Goal: Task Accomplishment & Management: Manage account settings

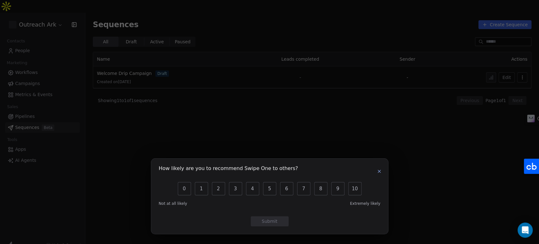
click at [379, 171] on icon "button" at bounding box center [379, 171] width 3 height 3
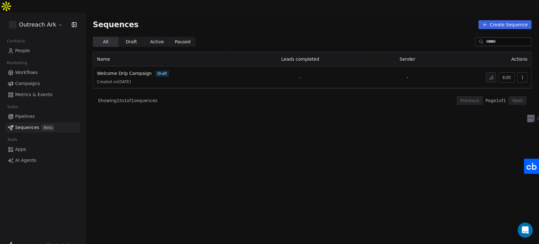
click at [29, 12] on html "Outreach Ark Contacts People Marketing Workflows Campaigns Metrics & Events Sal…" at bounding box center [269, 128] width 539 height 256
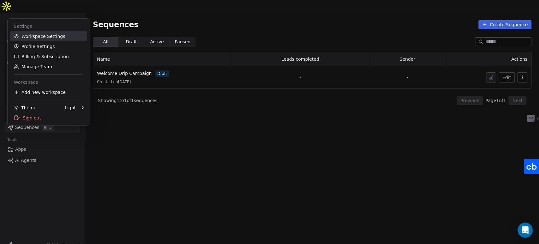
click at [36, 37] on link "Workspace Settings" at bounding box center [48, 36] width 77 height 10
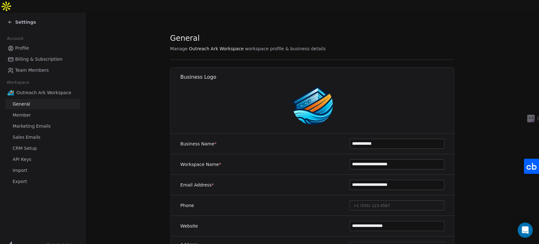
click at [16, 156] on span "API Keys" at bounding box center [22, 159] width 19 height 7
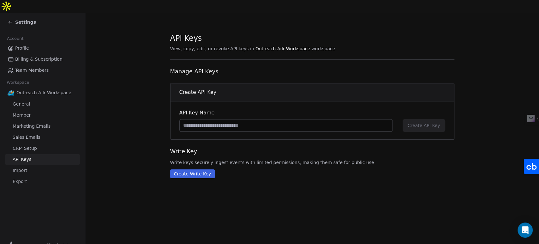
click at [320, 119] on input at bounding box center [286, 125] width 212 height 12
type input "**********"
click at [416, 122] on span "Create API Key" at bounding box center [423, 125] width 33 height 6
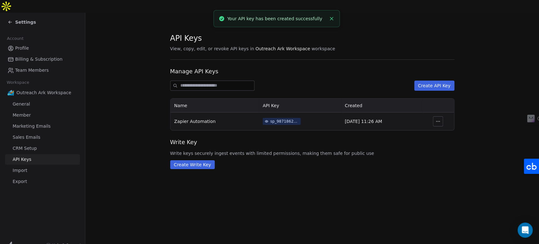
click at [436, 119] on icon "button" at bounding box center [437, 121] width 5 height 5
click at [278, 118] on div "sp_9871862ef7764a839999a41fbde2a3a2" at bounding box center [284, 121] width 28 height 6
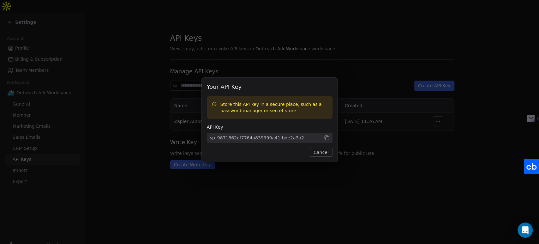
click at [326, 138] on icon at bounding box center [327, 138] width 6 height 6
click at [326, 152] on button "Cancel" at bounding box center [321, 152] width 22 height 9
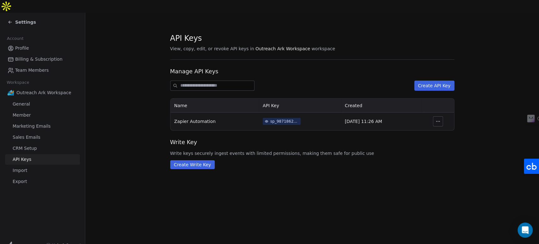
click at [12, 20] on icon at bounding box center [10, 22] width 5 height 5
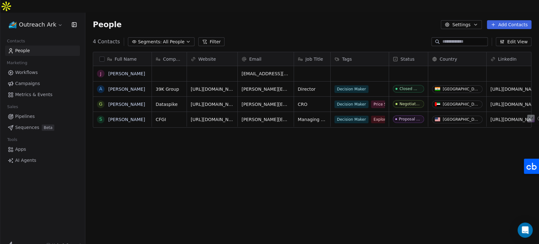
scroll to position [209, 448]
click at [23, 47] on span "People" at bounding box center [22, 50] width 15 height 7
click at [24, 69] on span "Workflows" at bounding box center [26, 72] width 23 height 7
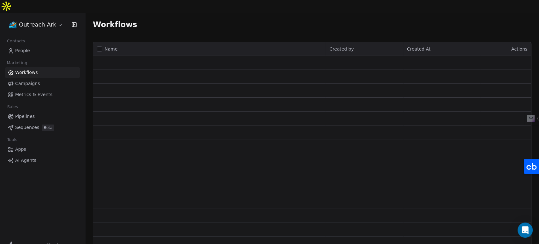
click at [24, 47] on span "People" at bounding box center [22, 50] width 15 height 7
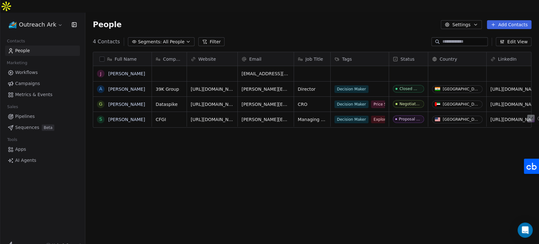
scroll to position [209, 448]
click at [27, 69] on span "Workflows" at bounding box center [26, 72] width 23 height 7
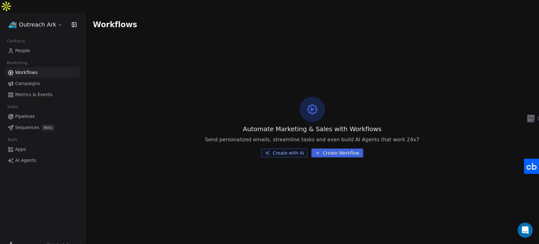
click at [25, 47] on span "People" at bounding box center [22, 50] width 15 height 7
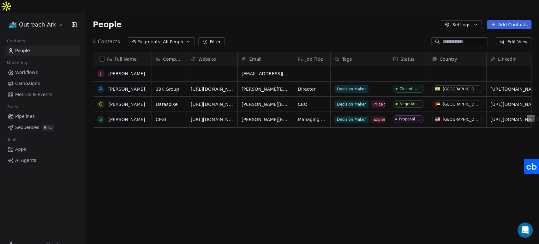
scroll to position [209, 448]
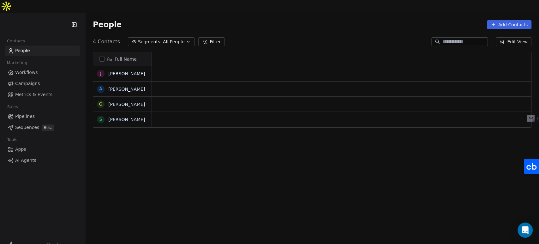
scroll to position [209, 448]
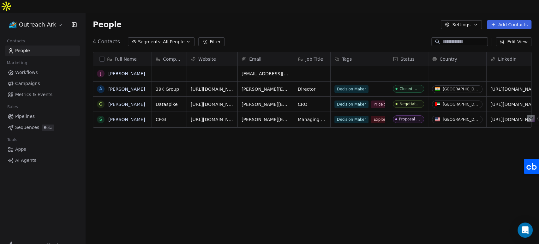
drag, startPoint x: 284, startPoint y: 17, endPoint x: 263, endPoint y: 1, distance: 26.8
click at [284, 17] on div "People Settings Add Contacts" at bounding box center [312, 25] width 454 height 24
click at [100, 71] on button "grid" at bounding box center [100, 73] width 5 height 5
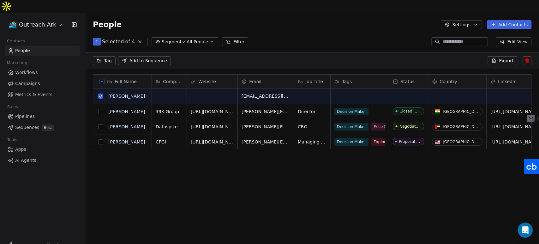
scroll to position [187, 448]
click at [525, 58] on icon at bounding box center [526, 60] width 5 height 5
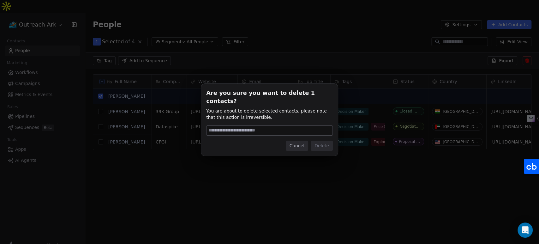
type input "*"
type input "******"
click at [315, 140] on button "Delete" at bounding box center [322, 145] width 22 height 10
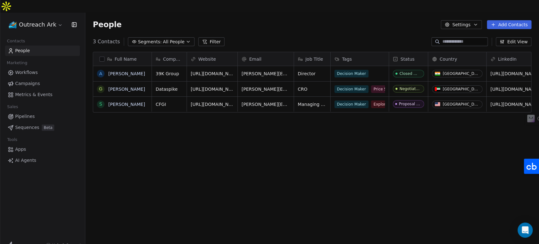
scroll to position [209, 448]
drag, startPoint x: 25, startPoint y: 59, endPoint x: 24, endPoint y: 49, distance: 10.1
click at [25, 69] on span "Workflows" at bounding box center [26, 72] width 23 height 7
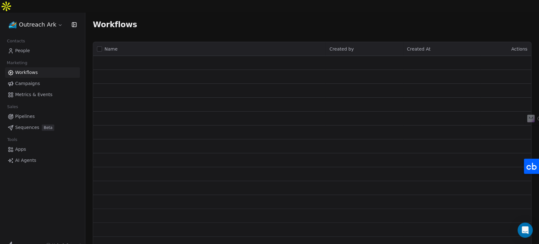
click at [23, 47] on span "People" at bounding box center [22, 50] width 15 height 7
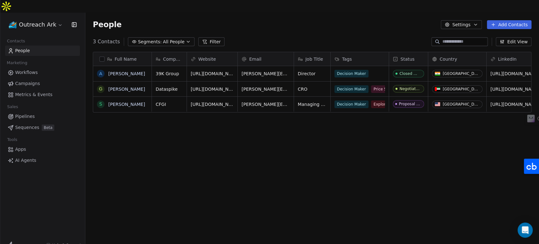
scroll to position [209, 448]
click at [35, 69] on span "Workflows" at bounding box center [26, 72] width 23 height 7
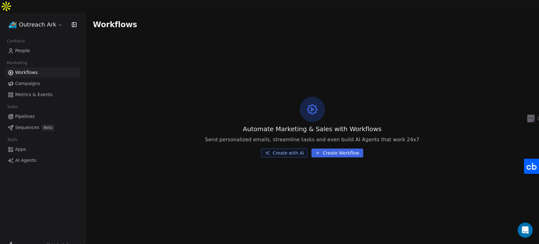
click at [23, 47] on span "People" at bounding box center [22, 50] width 15 height 7
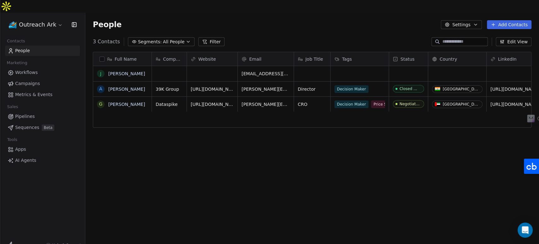
scroll to position [5, 0]
click at [25, 69] on span "Workflows" at bounding box center [26, 72] width 23 height 7
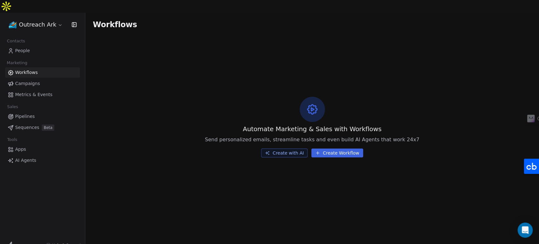
click at [24, 47] on span "People" at bounding box center [22, 50] width 15 height 7
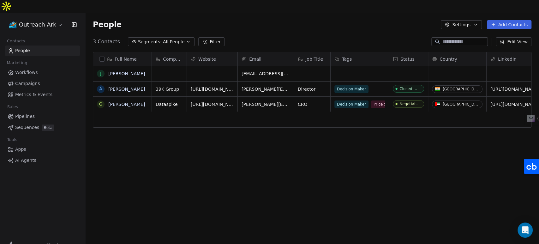
click at [29, 69] on span "Workflows" at bounding box center [26, 72] width 23 height 7
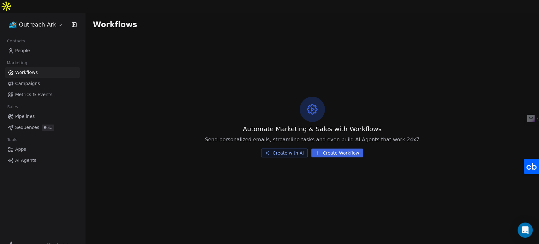
click at [23, 47] on span "People" at bounding box center [22, 50] width 15 height 7
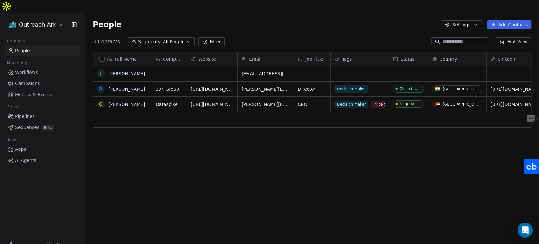
scroll to position [209, 448]
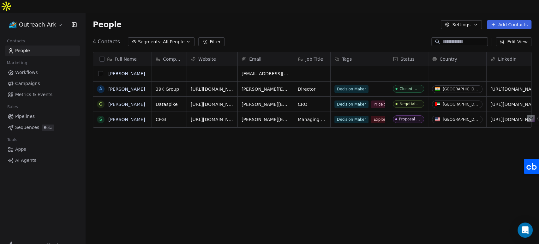
click at [99, 71] on button "grid" at bounding box center [100, 73] width 5 height 5
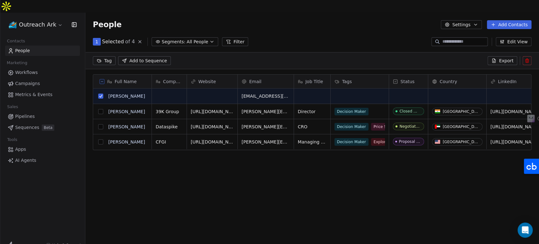
click at [525, 58] on icon at bounding box center [526, 60] width 5 height 5
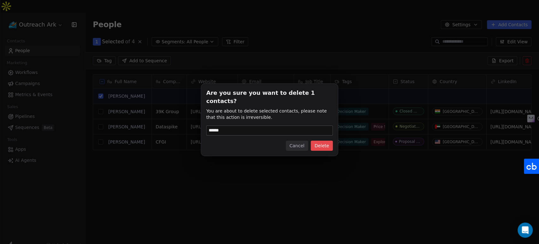
type input "******"
click at [322, 140] on button "Delete" at bounding box center [322, 145] width 22 height 10
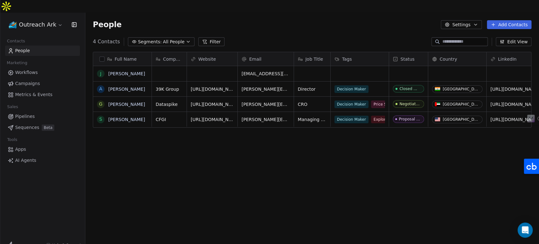
scroll to position [209, 448]
